Goal: Navigation & Orientation: Understand site structure

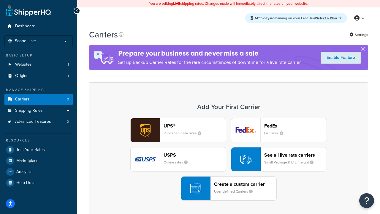
click at [229, 159] on div "UPS® Published daily rates FedEx List rates USPS Online rates See all live rate…" at bounding box center [228, 159] width 267 height 83
click at [296, 126] on header "FedEx" at bounding box center [295, 126] width 62 height 6
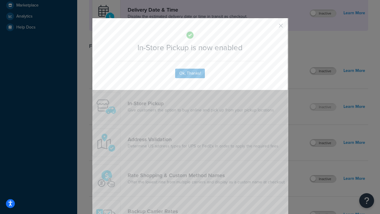
click at [272, 28] on button "button" at bounding box center [272, 27] width 1 height 1
